Goal: Task Accomplishment & Management: Use online tool/utility

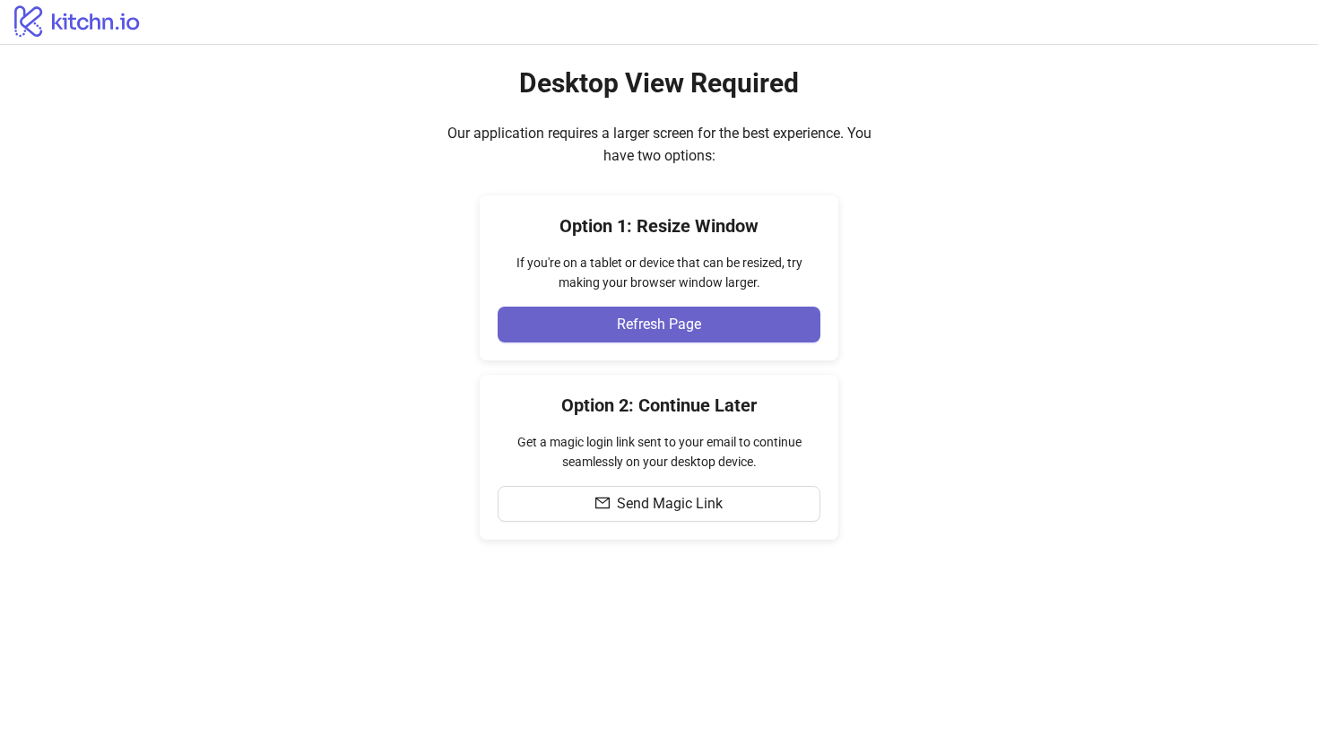
click at [712, 324] on button "Refresh Page" at bounding box center [659, 325] width 323 height 36
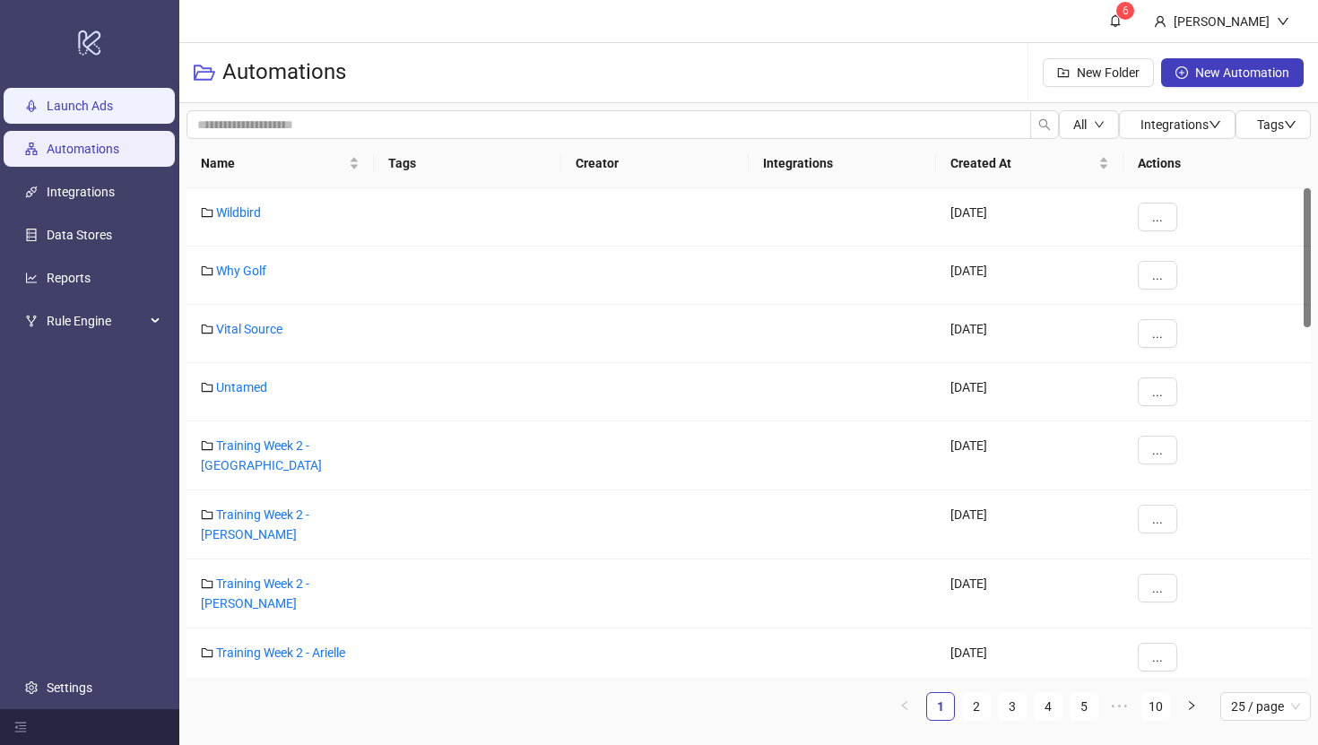
click at [92, 104] on link "Launch Ads" at bounding box center [80, 106] width 66 height 14
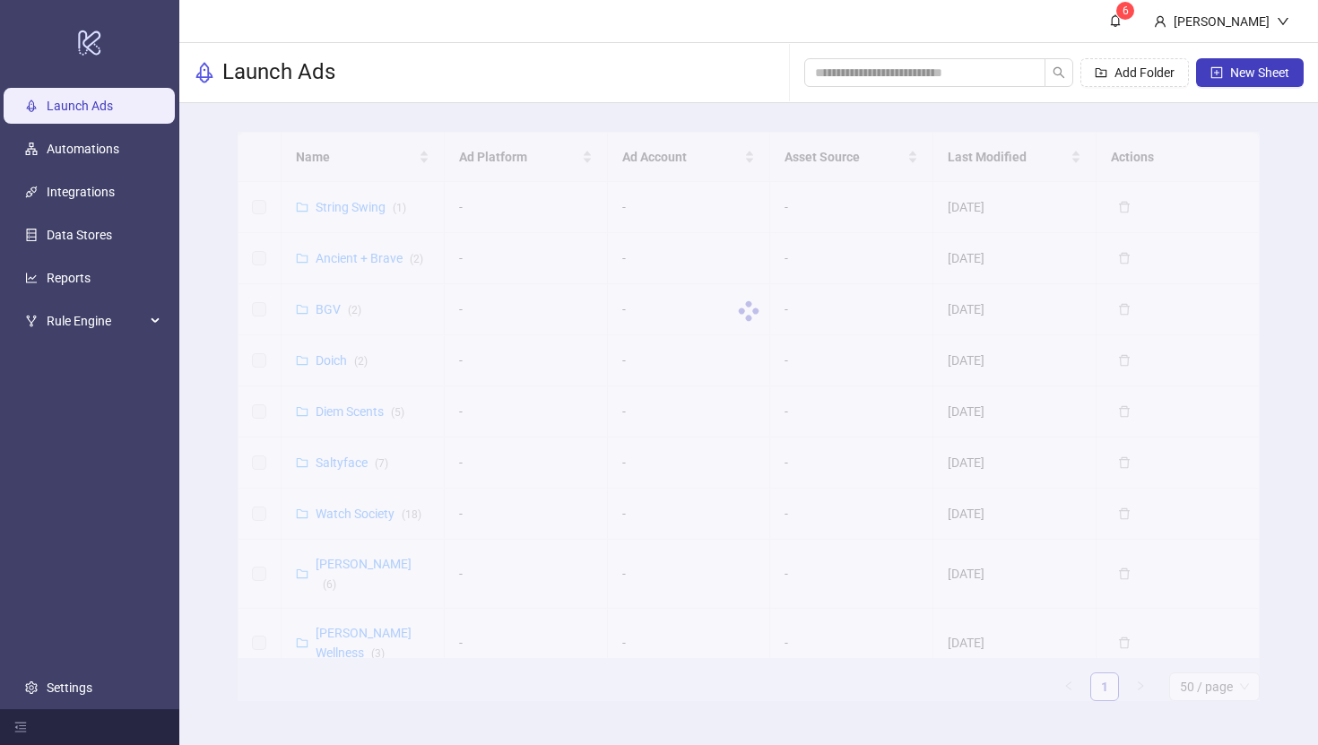
click at [378, 261] on div at bounding box center [749, 311] width 1022 height 359
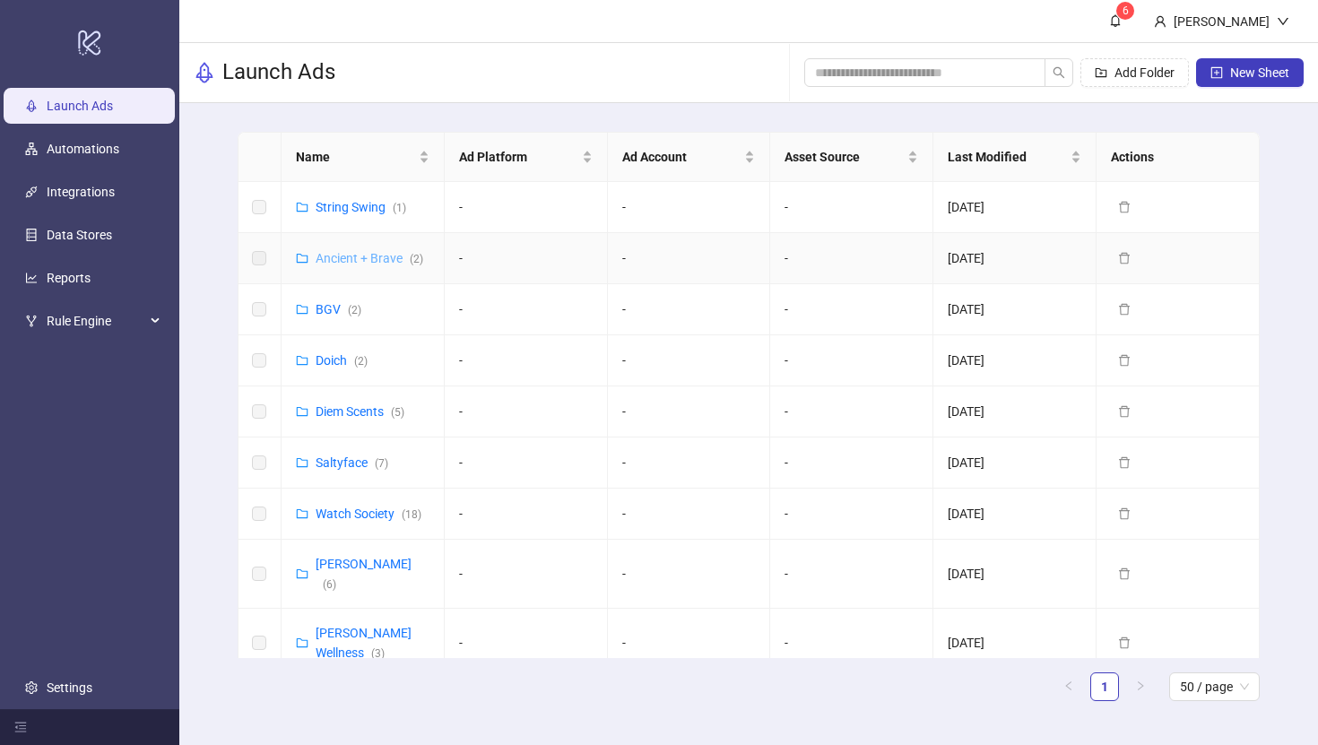
click at [390, 257] on link "Ancient + Brave ( 2 )" at bounding box center [370, 258] width 108 height 14
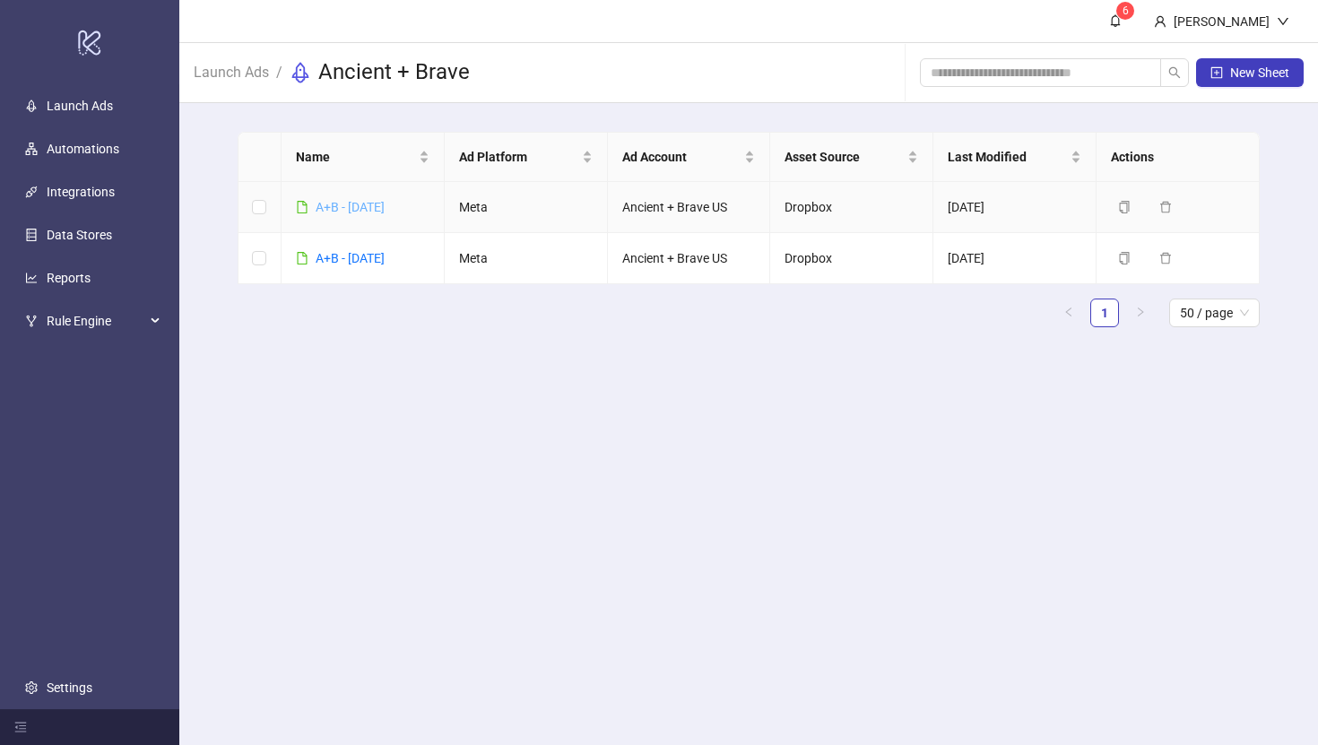
click at [379, 209] on link "A+B - [DATE]" at bounding box center [350, 207] width 69 height 14
